Goal: Task Accomplishment & Management: Manage account settings

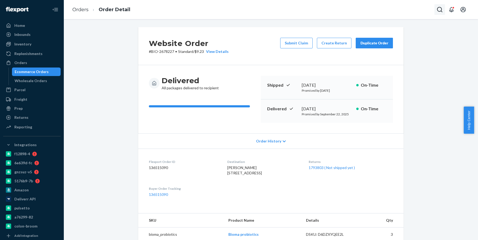
click at [439, 13] on button "Open Search Box" at bounding box center [440, 9] width 11 height 11
click at [402, 6] on div at bounding box center [402, 9] width 85 height 11
click at [384, 9] on input "Search Input" at bounding box center [400, 9] width 65 height 5
paste input "2747692"
click at [372, 11] on input "2747692" at bounding box center [400, 9] width 65 height 5
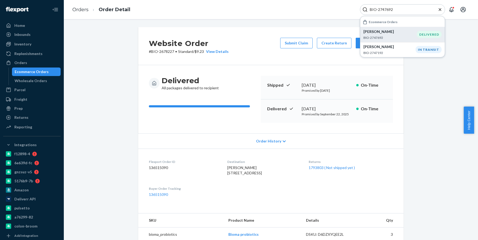
type input "BIO-2747692"
click at [391, 36] on p "BIO-2747692" at bounding box center [390, 37] width 53 height 5
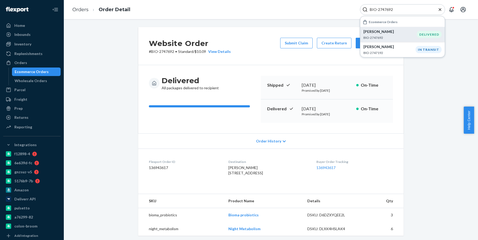
click at [335, 61] on div "Website Order # BIO-2747692 • Standard / $10.09 View Details Submit Claim Creat…" at bounding box center [270, 46] width 265 height 38
click at [338, 36] on div "Website Order # BIO-2747692 • Standard / $10.09 View Details Submit Claim Creat…" at bounding box center [270, 46] width 265 height 38
click at [330, 40] on button "Create Return" at bounding box center [334, 43] width 35 height 11
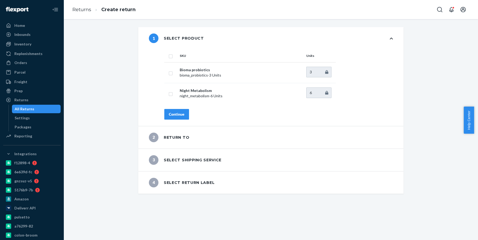
click at [169, 57] on input "checkbox" at bounding box center [171, 56] width 4 height 6
checkbox input "true"
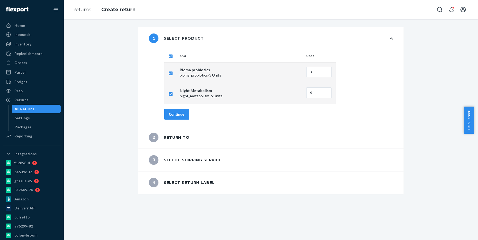
click at [180, 118] on button "Continue" at bounding box center [176, 114] width 25 height 11
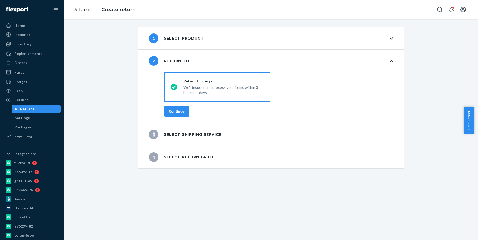
click at [180, 118] on div "destinationsRadioGroup Return to Flexport We'll inspect and process your items …" at bounding box center [279, 96] width 250 height 53
click at [179, 115] on button "Continue" at bounding box center [176, 111] width 25 height 11
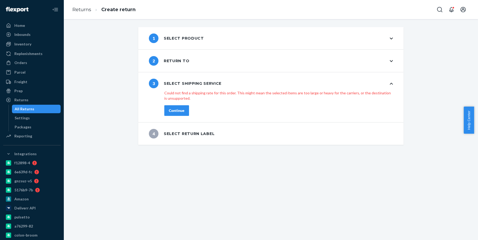
drag, startPoint x: 228, startPoint y: 161, endPoint x: 231, endPoint y: 157, distance: 5.0
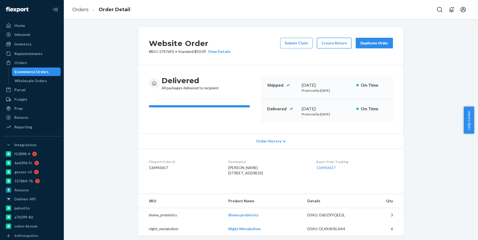
click at [327, 41] on button "Create Return" at bounding box center [334, 43] width 35 height 11
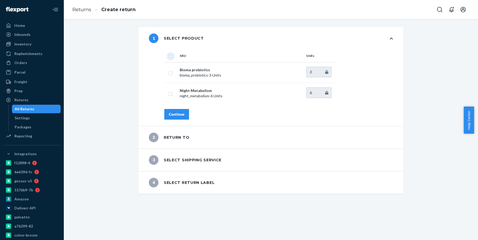
click at [169, 58] on input "checkbox" at bounding box center [171, 56] width 4 height 6
checkbox input "true"
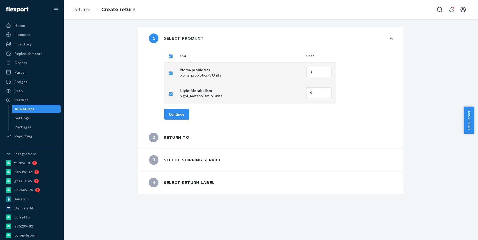
click at [178, 112] on div "Continue" at bounding box center [177, 114] width 16 height 5
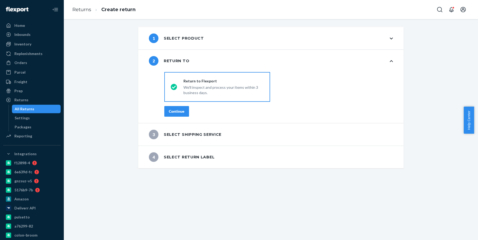
click at [178, 111] on div "Continue" at bounding box center [177, 111] width 16 height 5
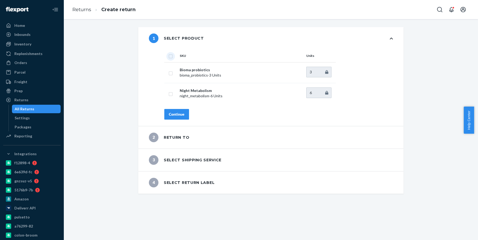
click at [171, 57] on input "checkbox" at bounding box center [171, 56] width 4 height 6
checkbox input "true"
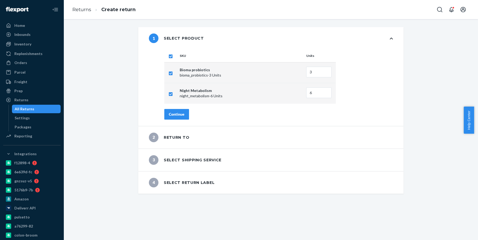
click at [184, 117] on button "Continue" at bounding box center [176, 114] width 25 height 11
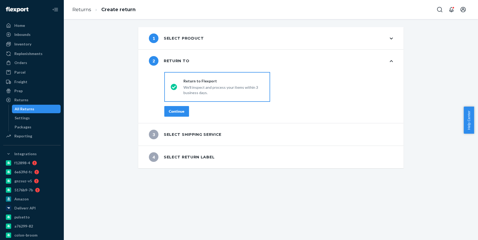
click at [182, 114] on button "Continue" at bounding box center [176, 111] width 25 height 11
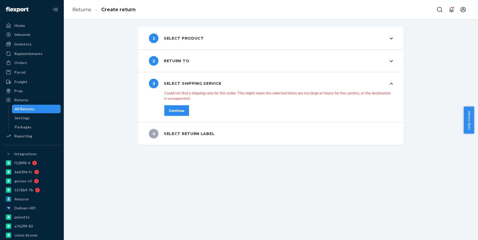
click at [187, 39] on div "1 Select product" at bounding box center [176, 39] width 55 height 10
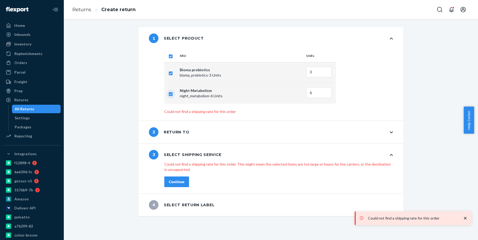
click at [170, 93] on input "checkbox" at bounding box center [171, 94] width 4 height 6
checkbox input "false"
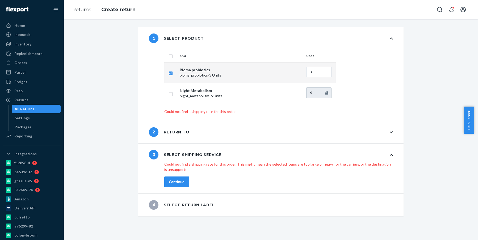
click at [169, 58] on input "checkbox" at bounding box center [171, 56] width 4 height 6
checkbox input "true"
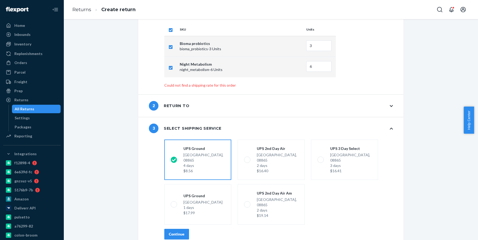
scroll to position [44, 0]
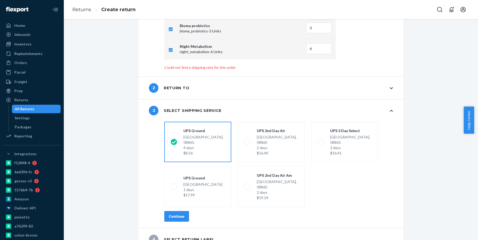
click at [162, 213] on div "shippingRatesRadioGroup UPS Ground Phillipsburg NJ, 08865 4 days $8.56 UPS 2nd …" at bounding box center [279, 174] width 250 height 109
click at [174, 214] on div "Continue" at bounding box center [177, 216] width 16 height 5
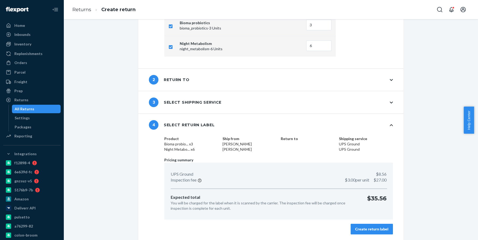
scroll to position [48, 0]
click at [369, 234] on button "Create return label" at bounding box center [372, 228] width 42 height 11
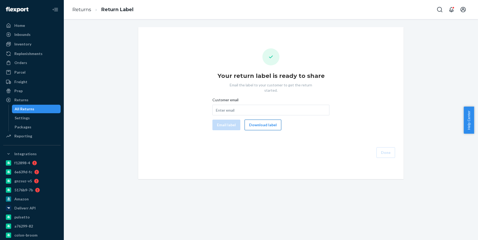
click at [258, 120] on button "Download label" at bounding box center [263, 125] width 37 height 11
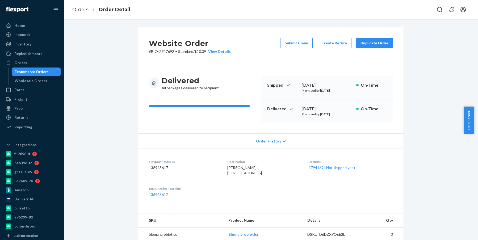
click at [434, 8] on div "Orders Order Detail" at bounding box center [271, 9] width 414 height 19
click at [438, 8] on icon "Open Search Box" at bounding box center [439, 9] width 5 height 5
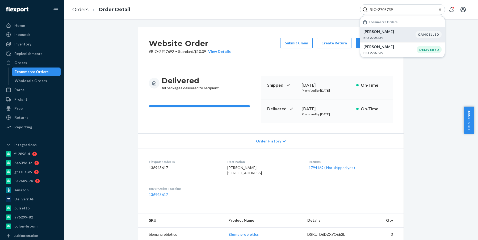
click at [385, 37] on p "BIO-2708739" at bounding box center [390, 37] width 52 height 5
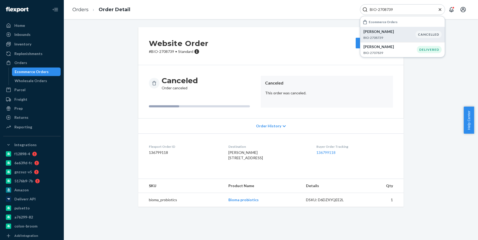
click at [387, 10] on input "BIO-2708739" at bounding box center [400, 9] width 65 height 5
paste input "699090"
type input "BIO-2699090"
click at [393, 36] on p "BIO-2699090" at bounding box center [390, 37] width 53 height 5
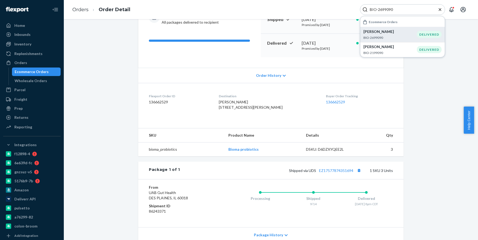
scroll to position [80, 0]
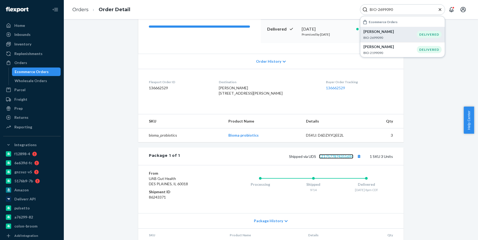
click at [333, 159] on link "EZ17577874351694" at bounding box center [336, 156] width 34 height 5
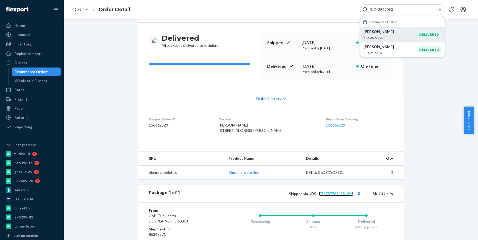
scroll to position [0, 0]
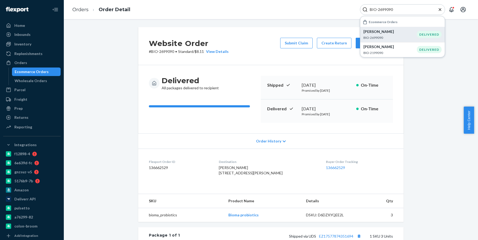
click at [404, 35] on div "Jennifer Stalbaum BIO-2699090" at bounding box center [390, 34] width 53 height 11
click at [332, 46] on button "Create Return" at bounding box center [334, 43] width 35 height 11
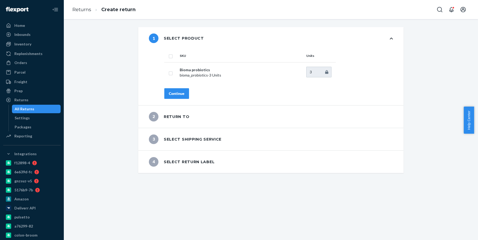
click at [169, 56] on input "checkbox" at bounding box center [171, 56] width 4 height 6
checkbox input "true"
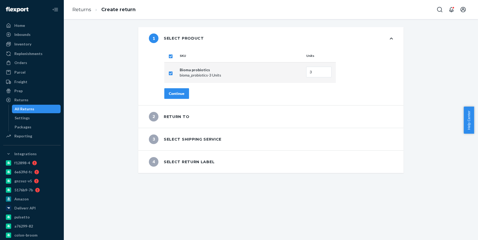
click at [170, 93] on div "Continue" at bounding box center [177, 93] width 16 height 5
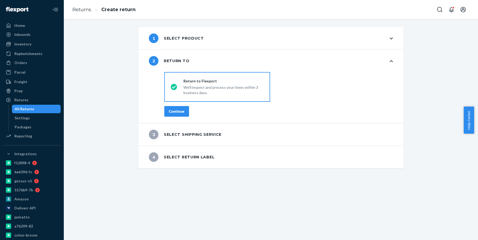
click at [182, 111] on button "Continue" at bounding box center [176, 111] width 25 height 11
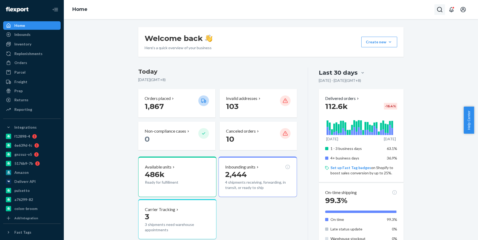
click at [442, 10] on icon "Open Search Box" at bounding box center [440, 9] width 6 height 6
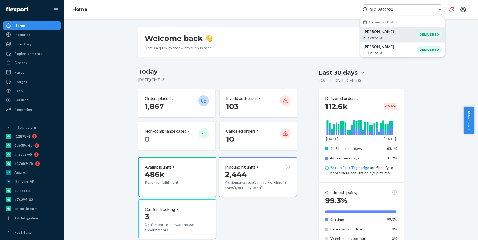
type input "BIO-2699090"
click at [404, 36] on p "BIO-2699090" at bounding box center [390, 37] width 53 height 5
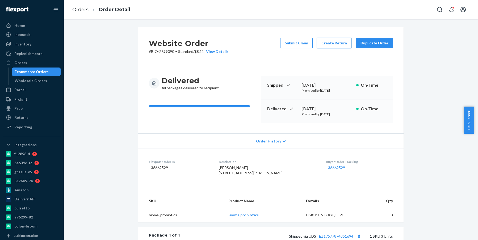
click at [330, 46] on button "Create Return" at bounding box center [334, 43] width 35 height 11
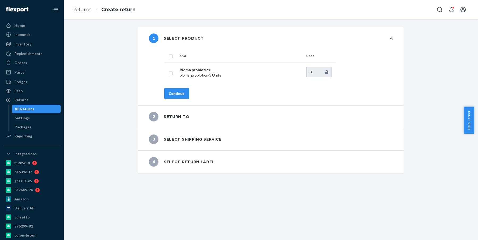
click at [169, 57] on input "checkbox" at bounding box center [171, 56] width 4 height 6
checkbox input "true"
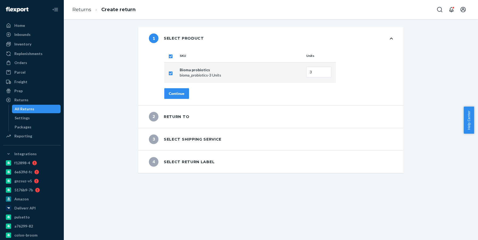
click at [177, 94] on div "Continue" at bounding box center [177, 93] width 16 height 5
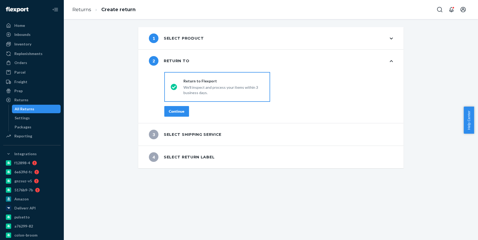
click at [172, 110] on div "Continue" at bounding box center [177, 111] width 16 height 5
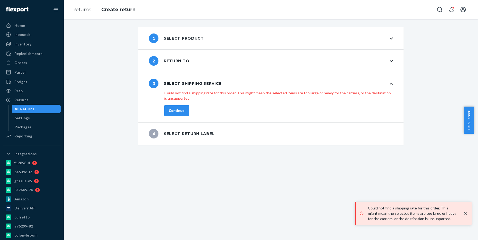
click at [180, 110] on div "Continue" at bounding box center [177, 110] width 16 height 5
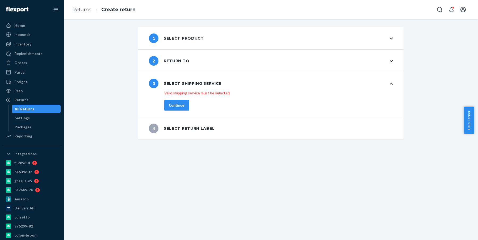
click at [200, 63] on div "2 Return to" at bounding box center [270, 61] width 265 height 22
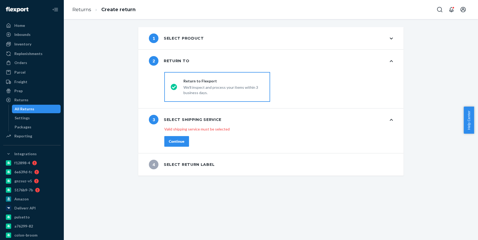
click at [227, 44] on div "1 Select product" at bounding box center [270, 38] width 265 height 22
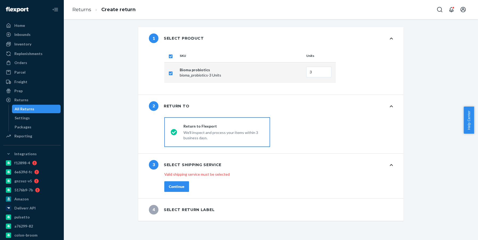
click at [176, 180] on div "shippingRatesRadioGroup Valid shipping service must be selected Continue" at bounding box center [279, 186] width 250 height 24
click at [176, 185] on div "Continue" at bounding box center [177, 186] width 16 height 5
click at [175, 185] on div "Continue" at bounding box center [177, 186] width 16 height 5
click at [169, 53] on input "checkbox" at bounding box center [171, 56] width 4 height 6
checkbox input "false"
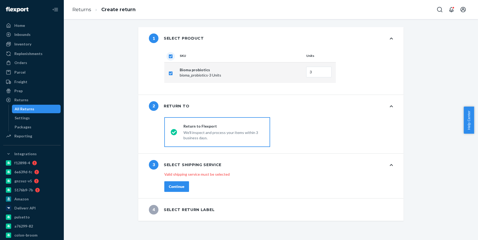
checkbox input "false"
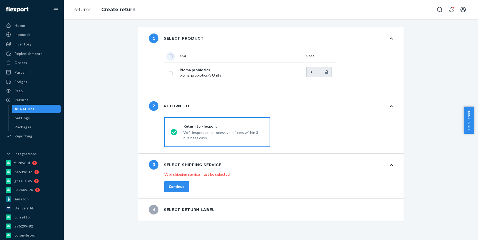
click at [170, 57] on input "checkbox" at bounding box center [171, 56] width 4 height 6
checkbox input "true"
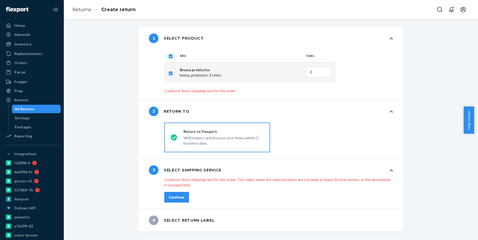
click at [169, 55] on input "checkbox" at bounding box center [171, 56] width 4 height 6
checkbox input "false"
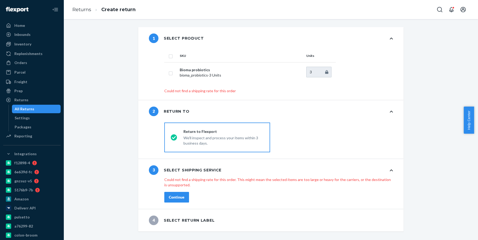
click at [262, 180] on p "Could not find a shipping rate for this order. This might mean the selected ite…" at bounding box center [278, 182] width 229 height 11
click at [188, 196] on div "Continue" at bounding box center [278, 197] width 229 height 11
click at [181, 196] on div "Continue" at bounding box center [177, 197] width 16 height 5
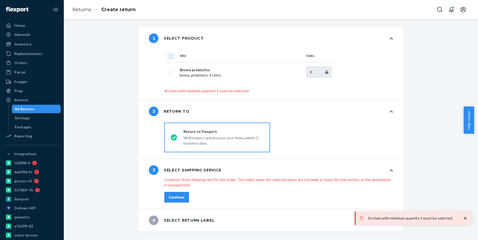
click at [169, 57] on input "checkbox" at bounding box center [171, 56] width 4 height 6
checkbox input "true"
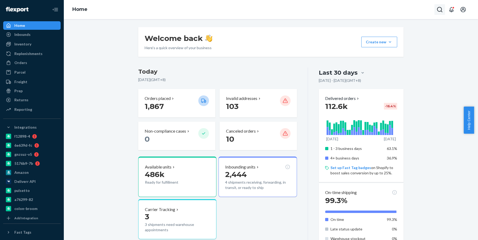
click at [438, 9] on icon "Open Search Box" at bounding box center [439, 9] width 5 height 5
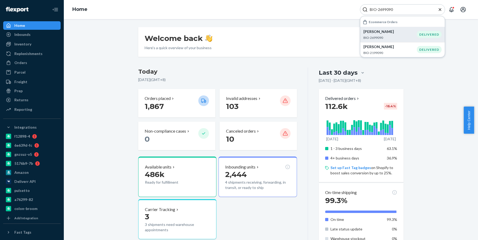
type input "BIO-2699090"
click at [396, 32] on p "Jennifer Stalbaum" at bounding box center [390, 31] width 53 height 5
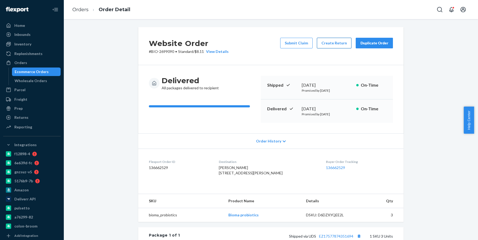
click at [326, 45] on button "Create Return" at bounding box center [334, 43] width 35 height 11
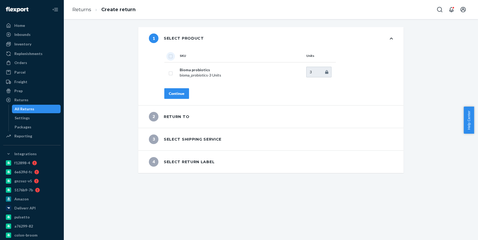
click at [170, 55] on input "checkbox" at bounding box center [171, 56] width 4 height 6
checkbox input "true"
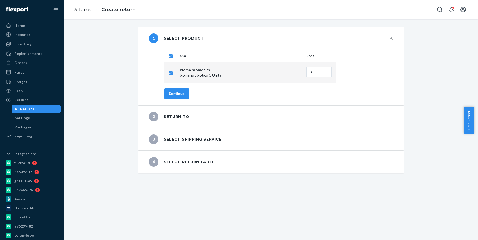
click at [180, 94] on div "Continue" at bounding box center [177, 93] width 16 height 5
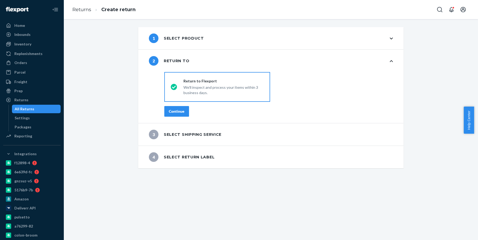
click at [179, 113] on div "Continue" at bounding box center [177, 111] width 16 height 5
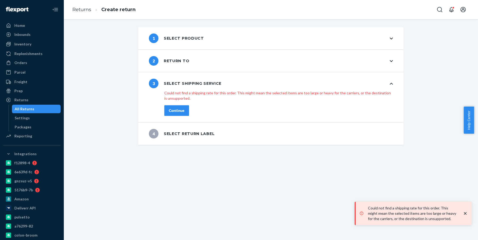
click at [179, 112] on div "Continue" at bounding box center [177, 110] width 16 height 5
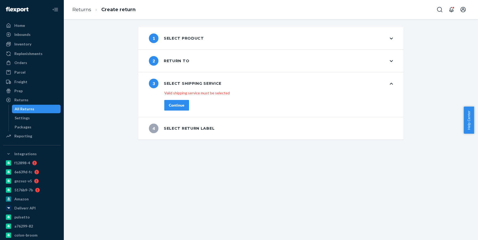
click at [171, 105] on div "Continue" at bounding box center [177, 105] width 16 height 5
click at [229, 39] on div "1 Select product" at bounding box center [270, 38] width 265 height 22
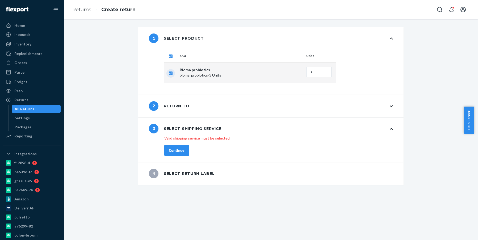
click at [169, 73] on input "checkbox" at bounding box center [171, 73] width 4 height 6
checkbox input "false"
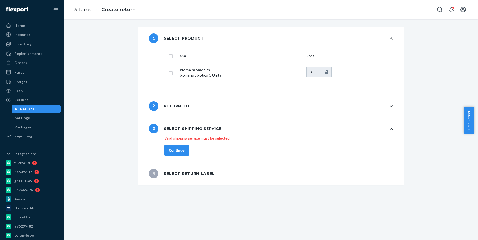
click at [169, 56] on input "checkbox" at bounding box center [171, 56] width 4 height 6
checkbox input "true"
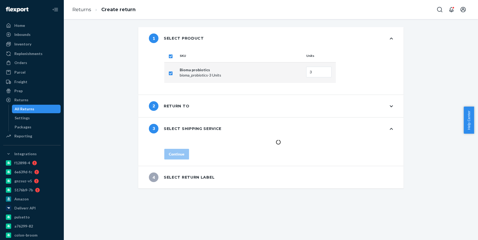
click at [319, 78] on td "3" at bounding box center [320, 72] width 32 height 21
drag, startPoint x: 316, startPoint y: 74, endPoint x: 273, endPoint y: 74, distance: 42.6
click at [273, 74] on tr "Bioma probiotics bioma_probiotics - 3 Units 3" at bounding box center [250, 72] width 172 height 21
type input "2"
click at [267, 110] on div "2 Return to" at bounding box center [270, 106] width 265 height 22
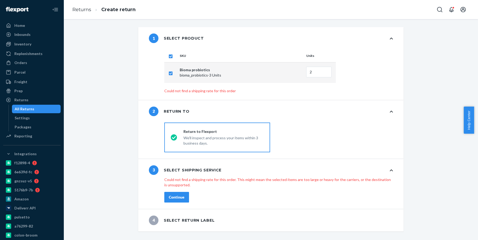
click at [182, 192] on button "Continue" at bounding box center [176, 197] width 25 height 11
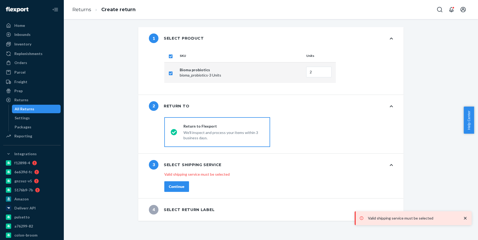
click at [393, 166] on div "3 Select shipping service" at bounding box center [270, 165] width 265 height 22
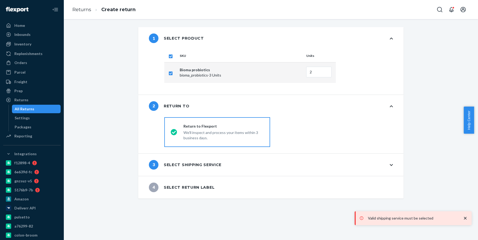
click at [226, 186] on div "4 Select return label" at bounding box center [270, 187] width 265 height 22
click at [196, 172] on div "3 Select shipping service" at bounding box center [270, 165] width 265 height 22
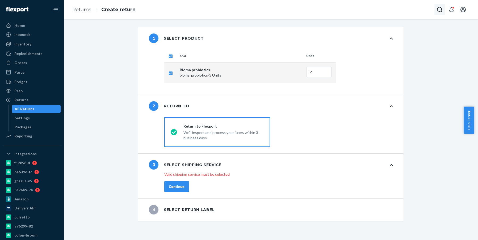
click at [437, 12] on icon "Open Search Box" at bounding box center [440, 9] width 6 height 6
click at [418, 9] on input "Search Input" at bounding box center [400, 9] width 65 height 5
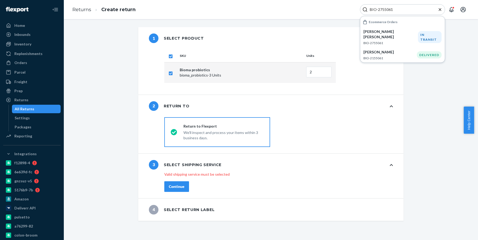
type input "BIO-2755061"
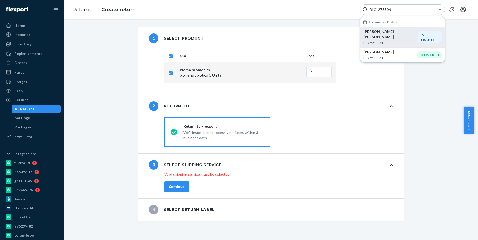
click at [387, 41] on p "BIO-2755061" at bounding box center [391, 43] width 55 height 5
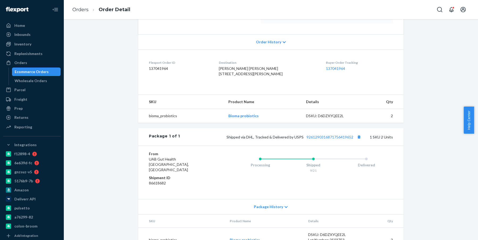
scroll to position [123, 0]
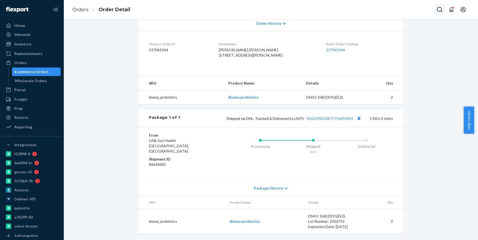
click at [441, 10] on icon "Open Search Box" at bounding box center [440, 9] width 6 height 6
click at [404, 8] on input "Search Input" at bounding box center [400, 9] width 65 height 5
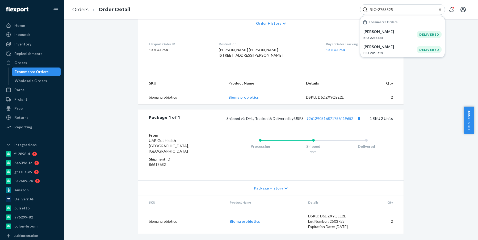
drag, startPoint x: 396, startPoint y: 9, endPoint x: 298, endPoint y: 9, distance: 97.9
click at [298, 9] on div "Orders Order Detail BIO-2753525 Ecommerce Orders Debra Wolfe BIO-2253525 DELIVE…" at bounding box center [271, 9] width 414 height 19
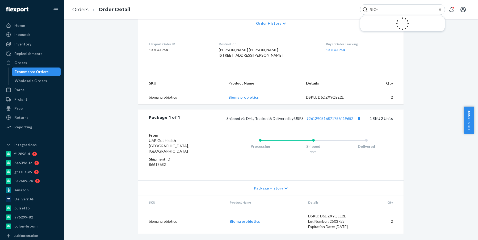
paste input "2753525"
type input "BIO-2753525"
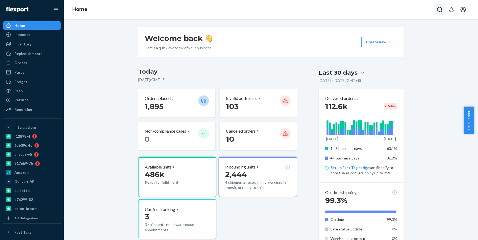
click at [437, 10] on button "Open Search Box" at bounding box center [440, 9] width 11 height 11
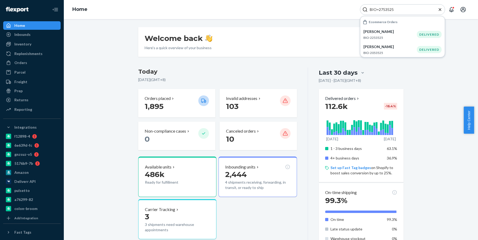
click at [378, 11] on input "BIO=2753525" at bounding box center [400, 9] width 65 height 5
paste input "Search Input"
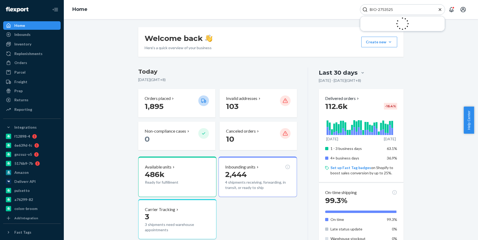
drag, startPoint x: 410, startPoint y: 9, endPoint x: 311, endPoint y: 7, distance: 98.7
click at [311, 7] on div "Home BIO-2753525" at bounding box center [271, 9] width 414 height 19
click at [378, 7] on input "BIO-2753525" at bounding box center [400, 9] width 65 height 5
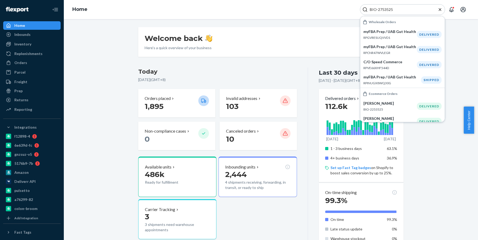
click at [377, 10] on input "BIO-2753525" at bounding box center [400, 9] width 65 height 5
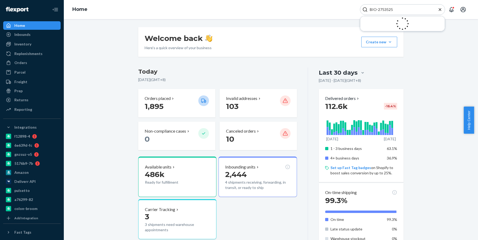
type input "BIO-2753525"
